Goal: Task Accomplishment & Management: Use online tool/utility

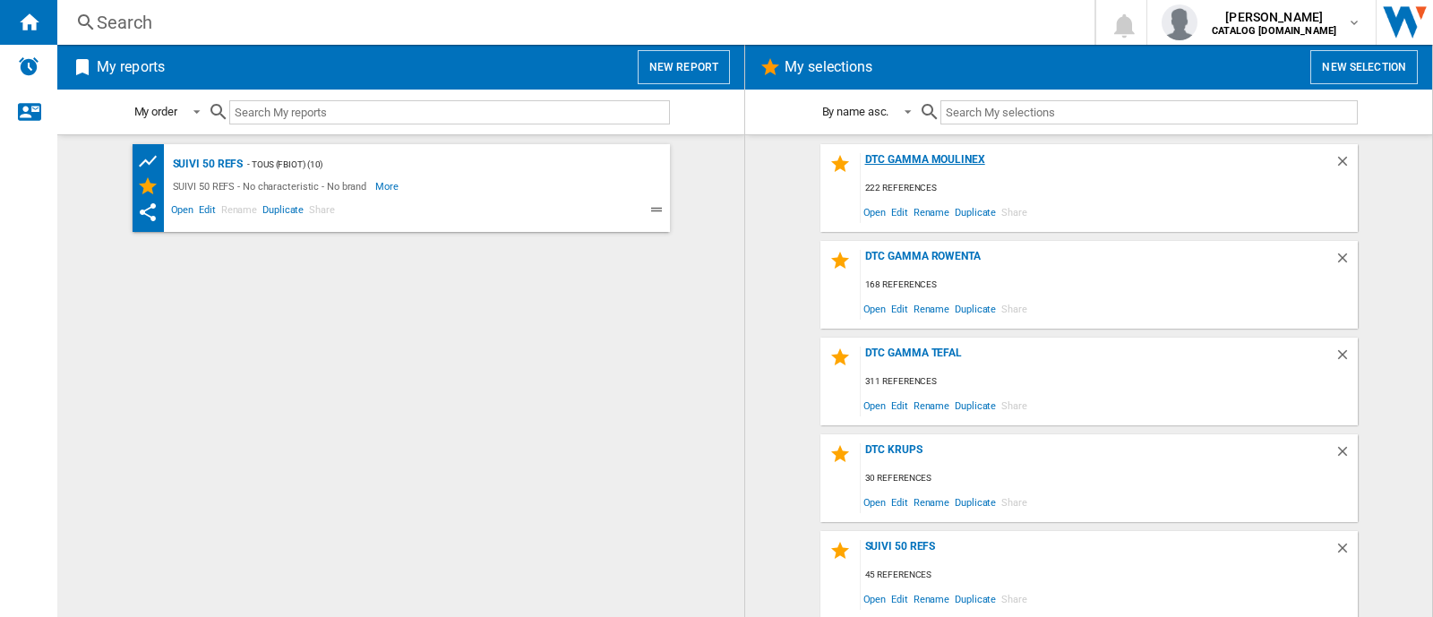
click at [940, 159] on div "DTC GAMMA MOULINEX" at bounding box center [1098, 165] width 474 height 24
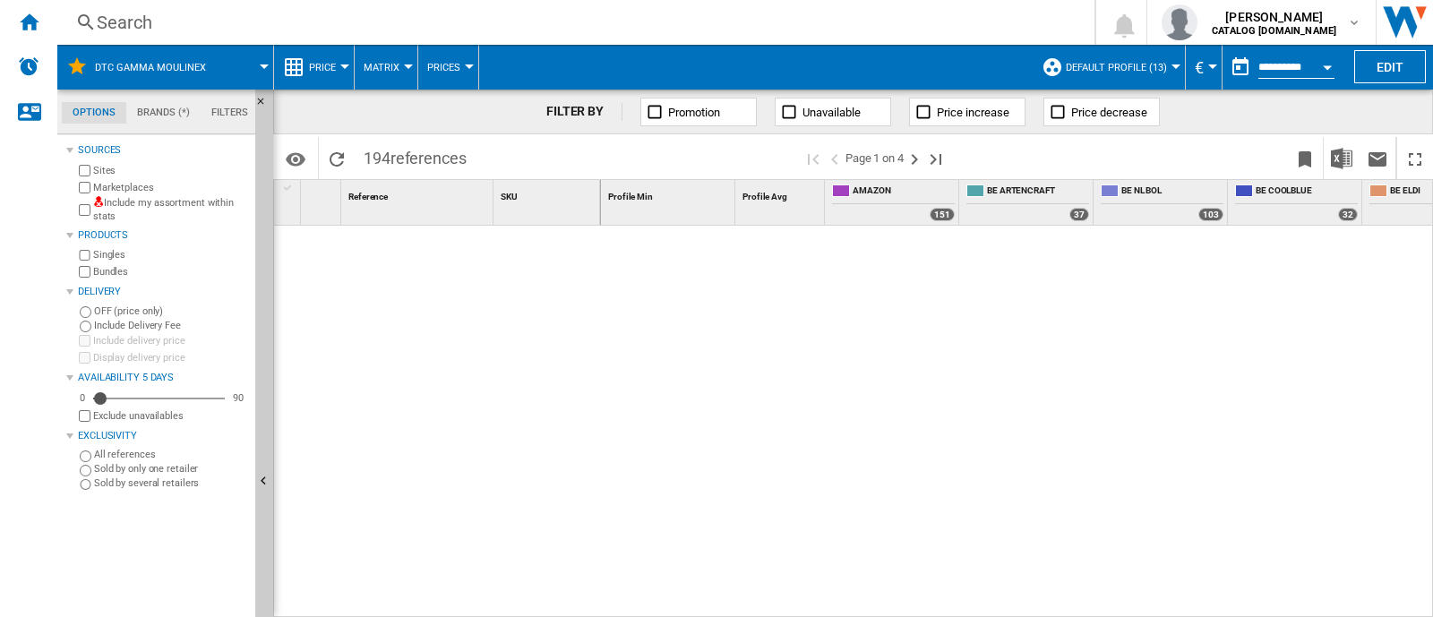
click at [1156, 73] on span "Default profile (13)" at bounding box center [1116, 68] width 101 height 12
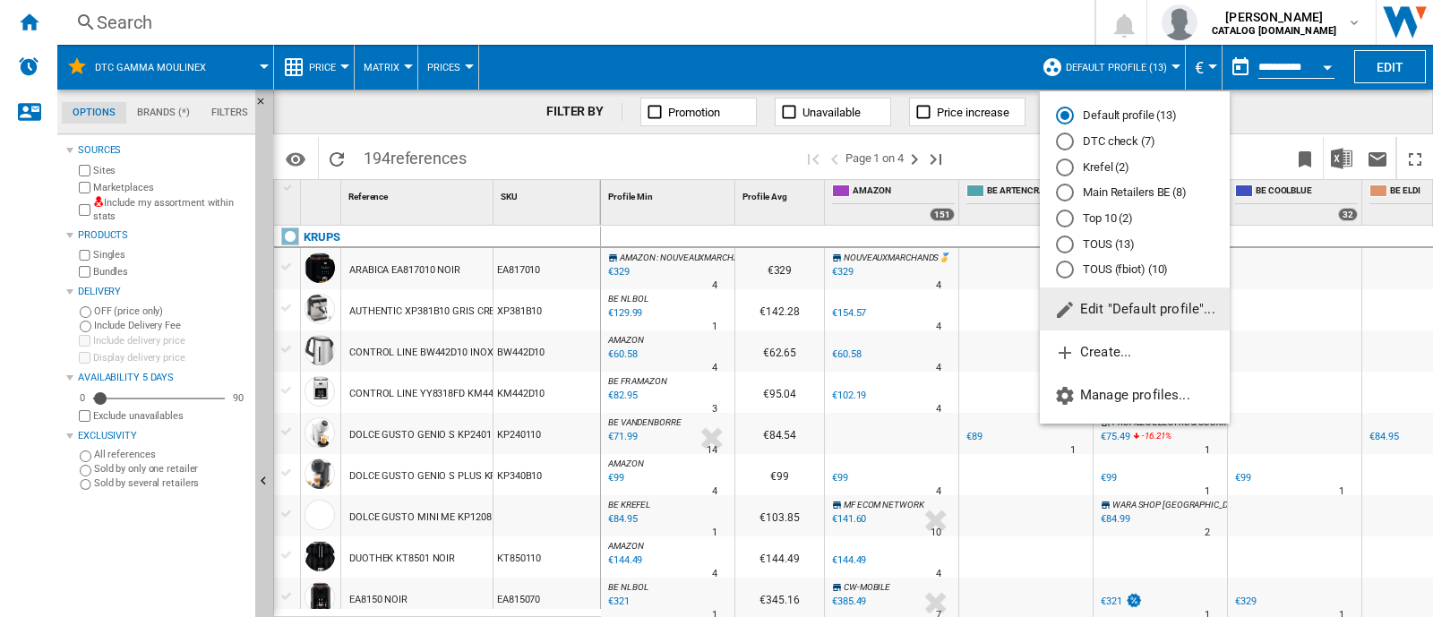
click at [1121, 136] on md-radio-button "DTC check (7)" at bounding box center [1135, 141] width 158 height 17
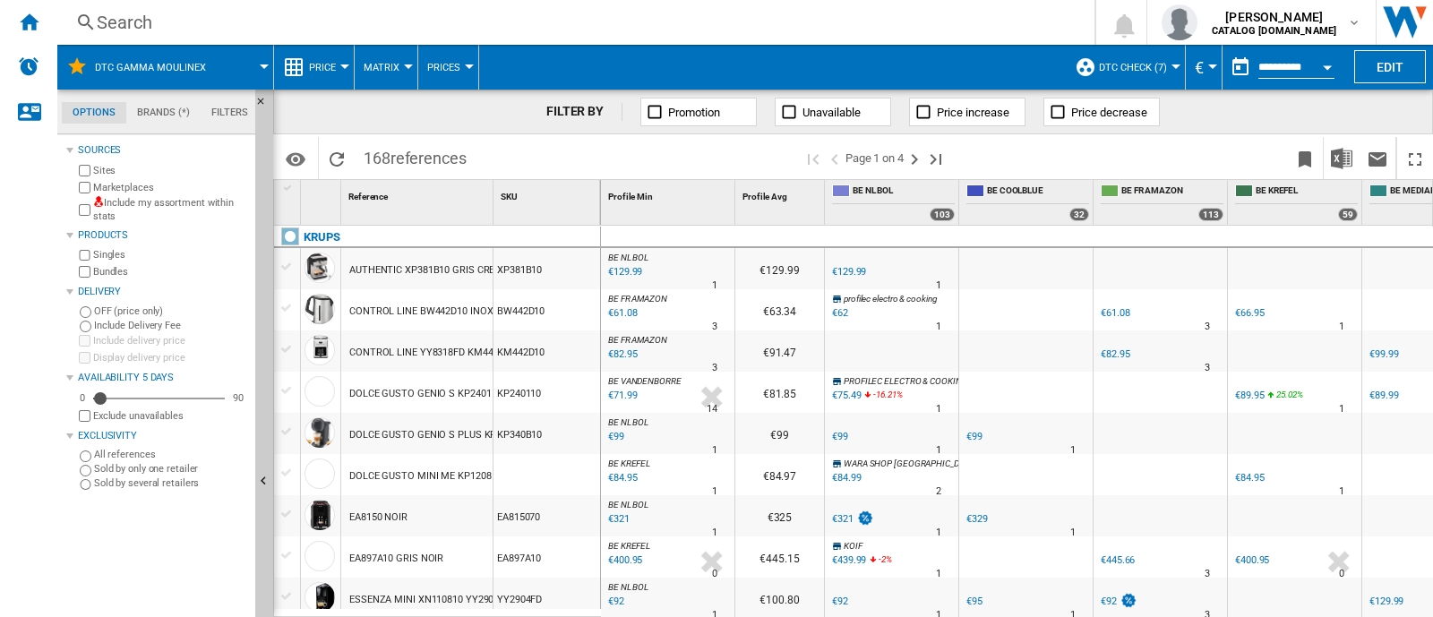
click at [123, 181] on label "Marketplaces" at bounding box center [170, 187] width 155 height 13
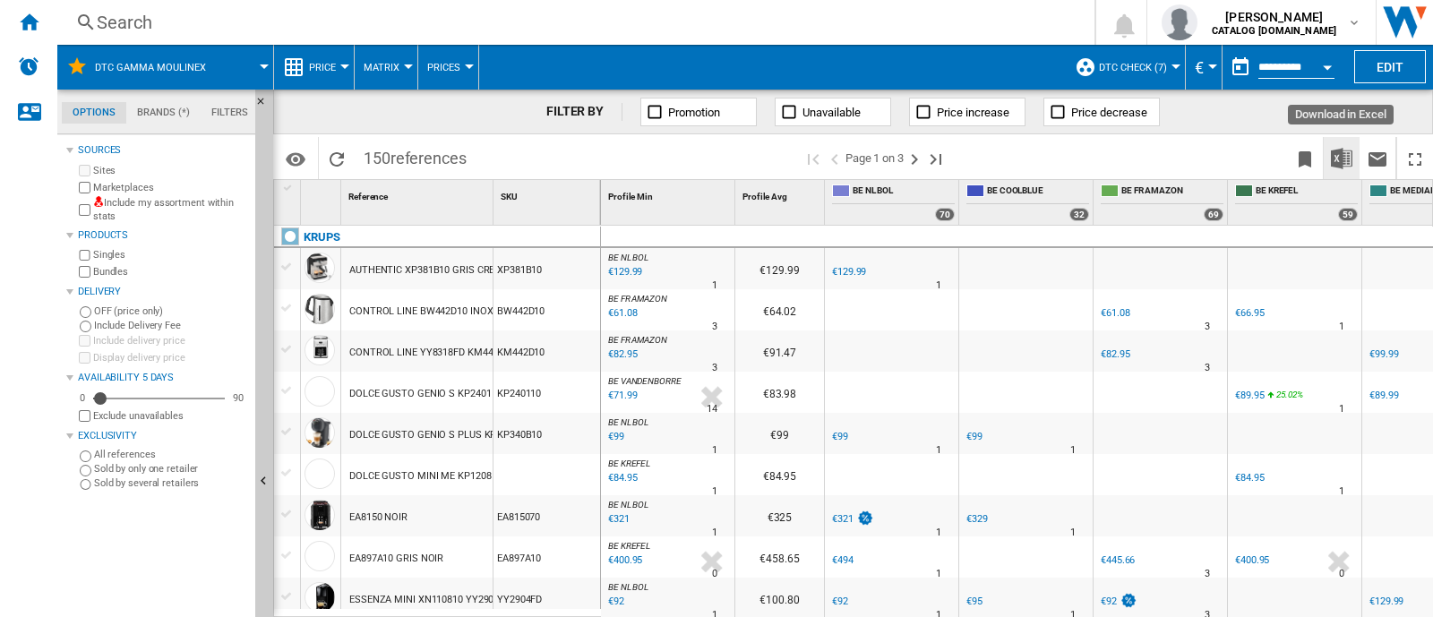
click at [1338, 150] on img "Download in Excel" at bounding box center [1341, 158] width 21 height 21
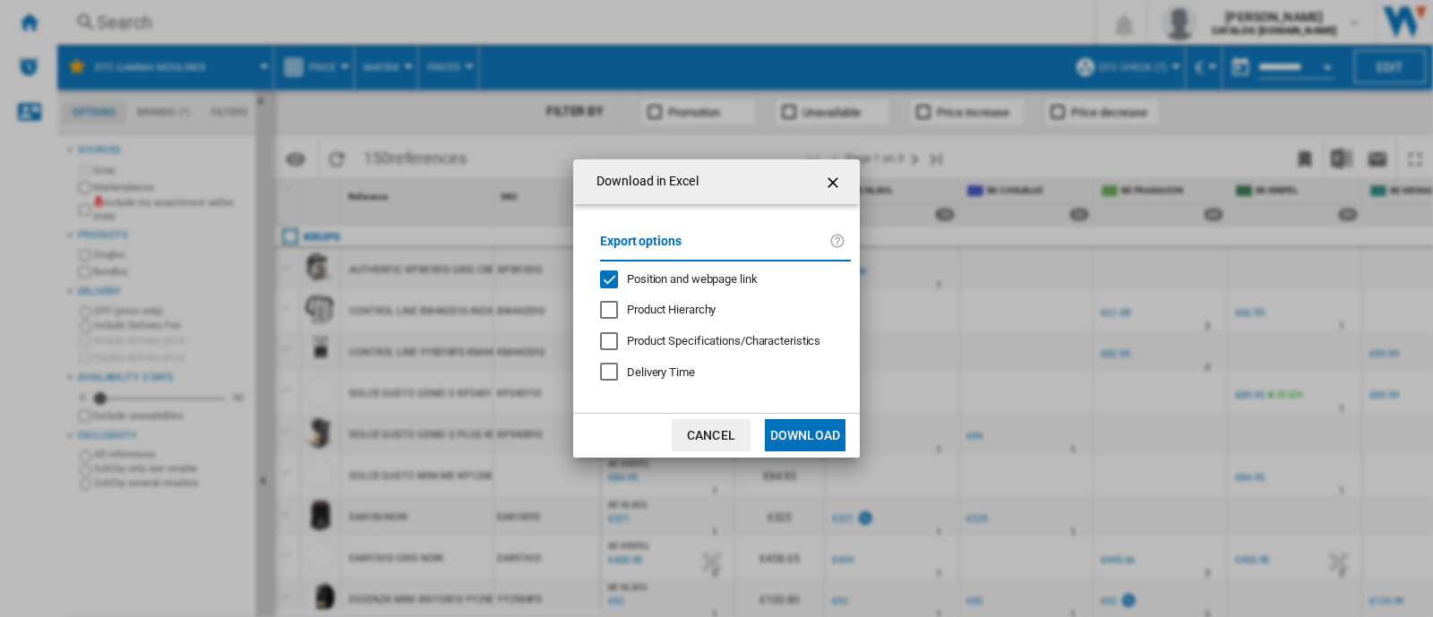
click at [735, 271] on md-checkbox "Position and webpage link" at bounding box center [718, 279] width 236 height 17
click at [820, 445] on button "Download" at bounding box center [805, 435] width 81 height 32
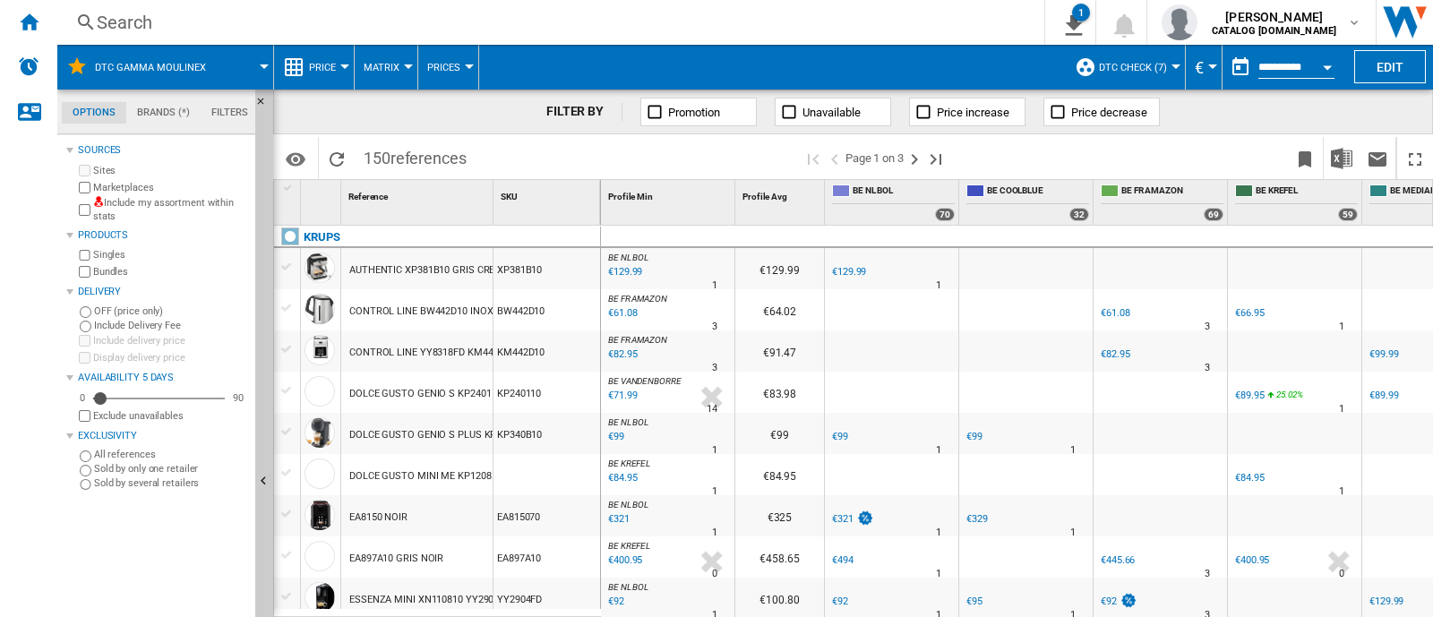
click at [179, 5] on div "Search Search 0 1 DTC GAMMA MOULINEX/No characteristic/No brand [Price Matrix] …" at bounding box center [745, 22] width 1376 height 45
click at [179, 21] on div "Search" at bounding box center [547, 22] width 901 height 25
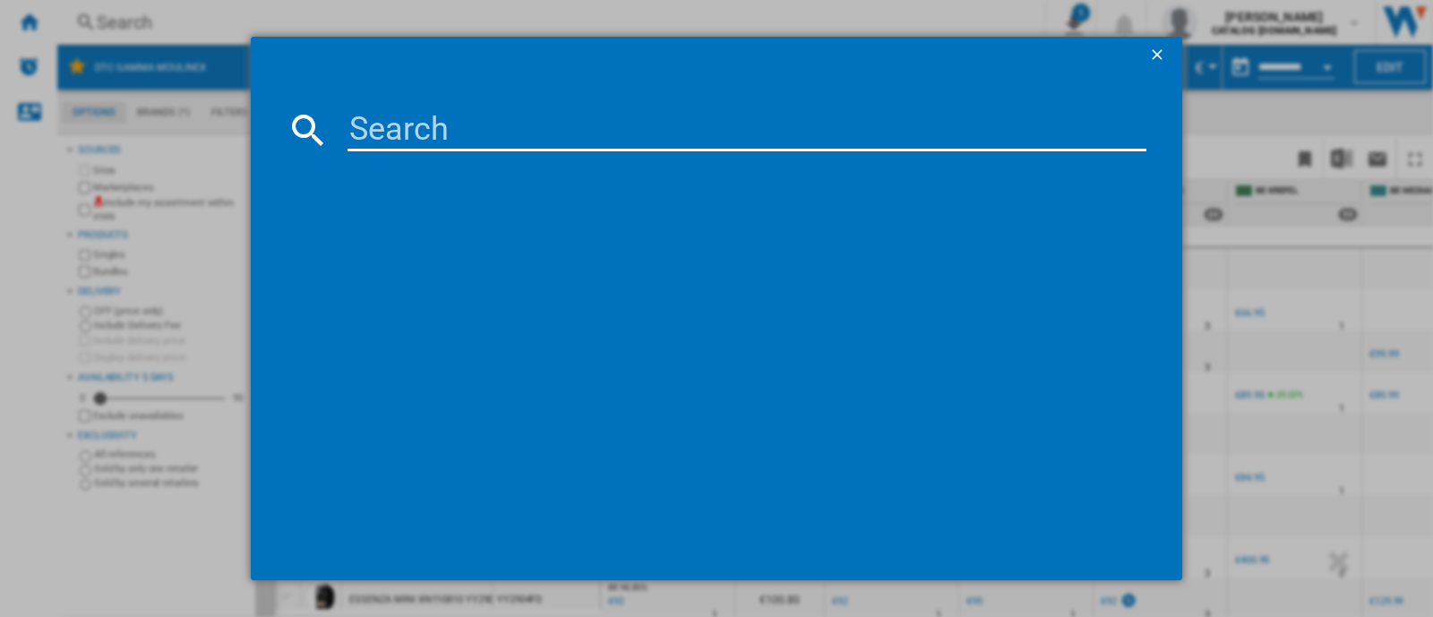
click at [451, 124] on input at bounding box center [747, 129] width 799 height 43
paste input "YY4899"
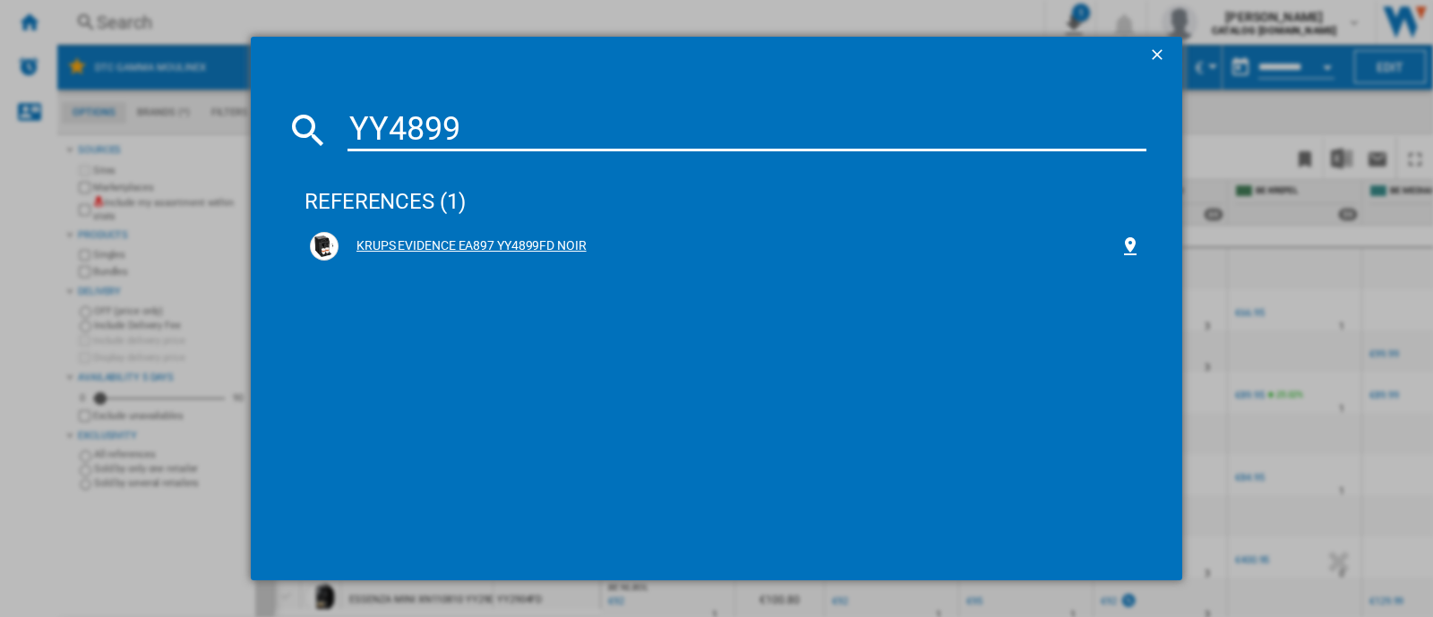
type input "YY4899"
click at [549, 247] on div "KRUPS EVIDENCE EA897 YY4899FD NOIR" at bounding box center [729, 246] width 781 height 18
